Goal: Navigation & Orientation: Find specific page/section

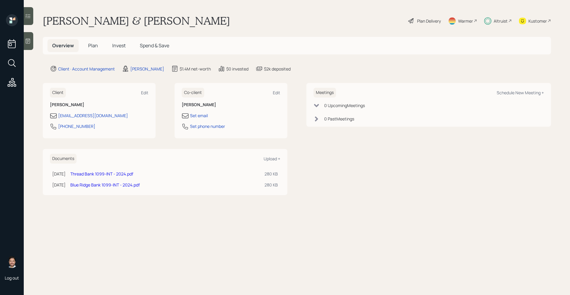
click at [149, 44] on span "Spend & Save" at bounding box center [154, 45] width 29 height 7
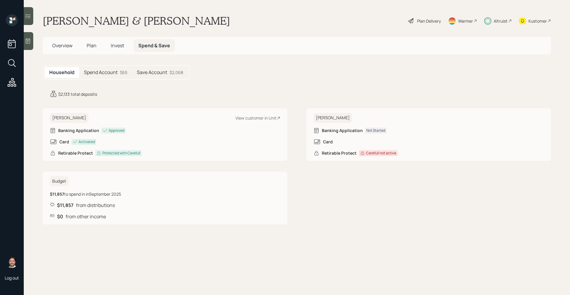
click at [114, 72] on h5 "Spend Account" at bounding box center [101, 73] width 34 height 6
